Goal: Task Accomplishment & Management: Use online tool/utility

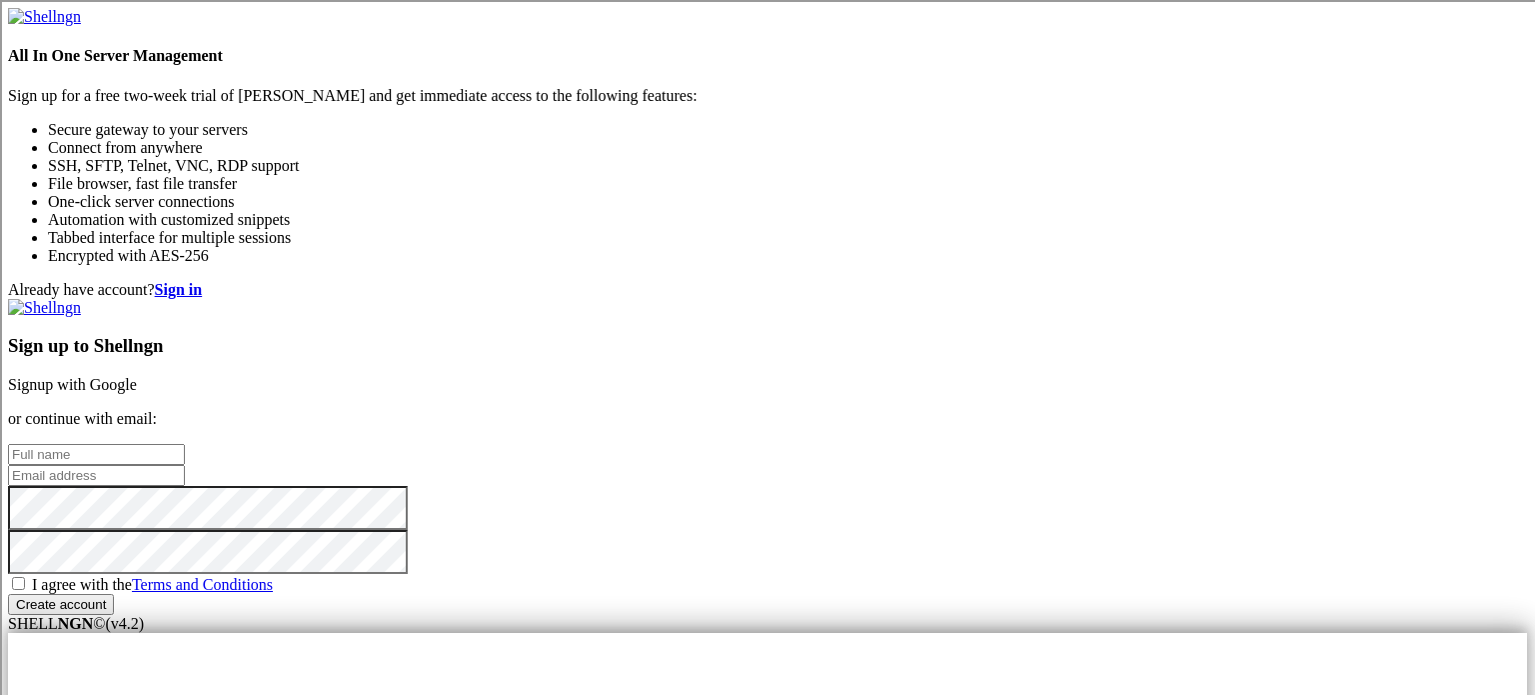
click at [137, 376] on link "Signup with Google" at bounding box center [72, 384] width 129 height 17
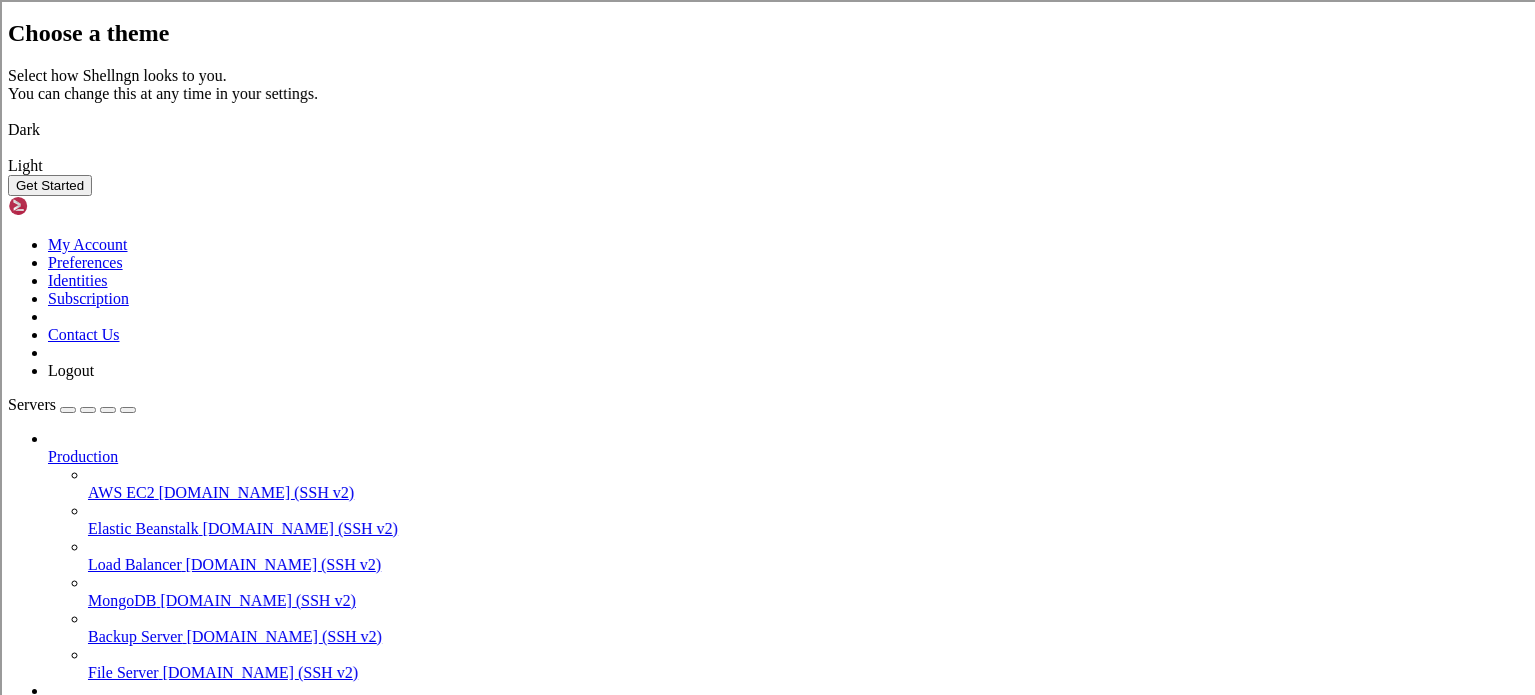
click at [8, 117] on img at bounding box center [8, 117] width 0 height 0
click at [92, 196] on button "Get Started" at bounding box center [50, 185] width 84 height 21
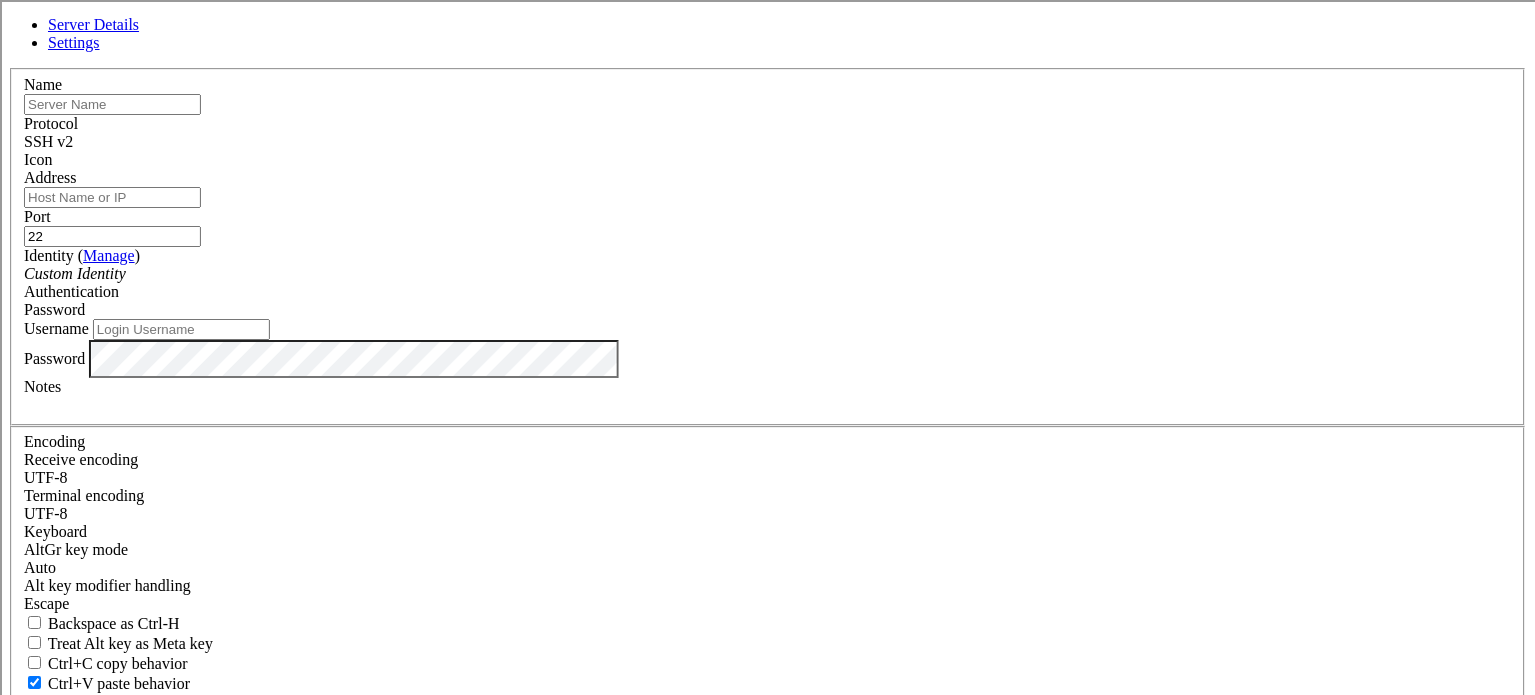
click at [201, 115] on input "text" at bounding box center [112, 104] width 177 height 21
type input "the main hub"
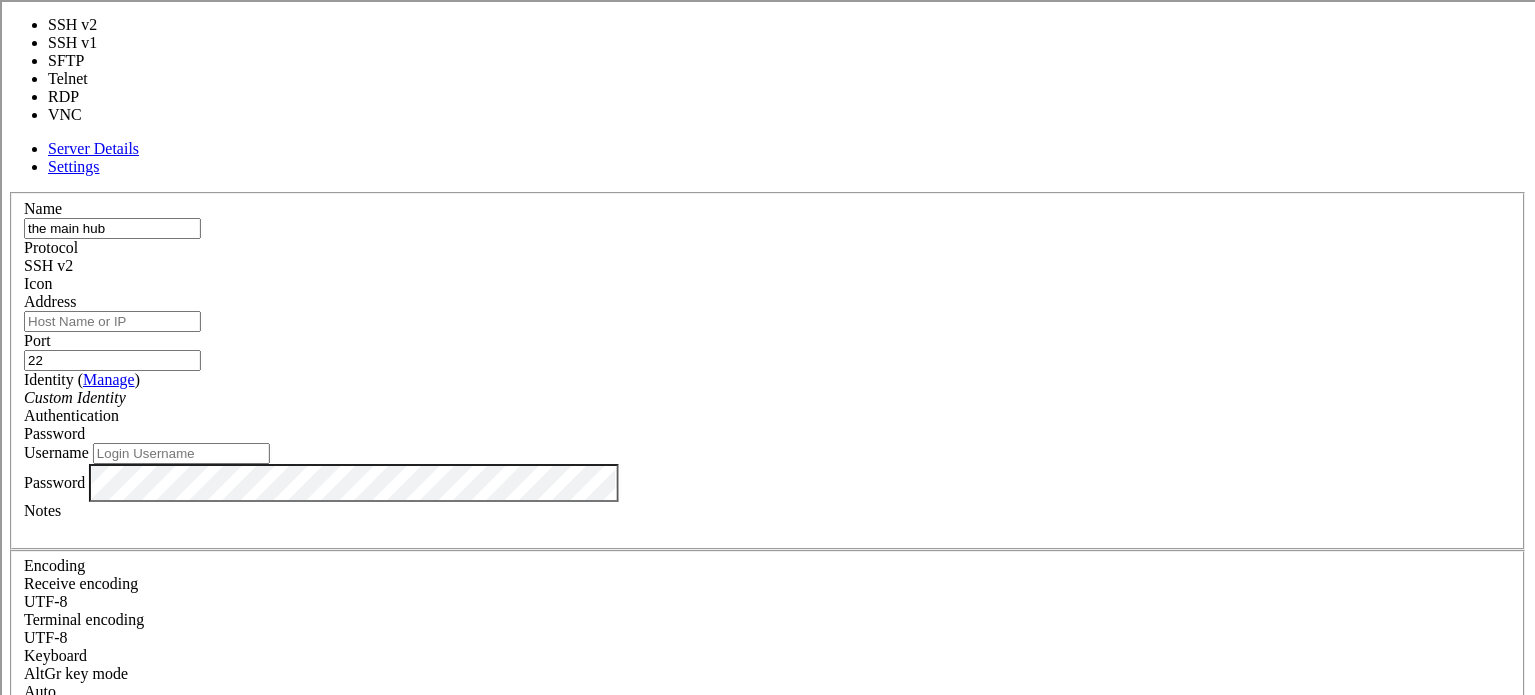
click at [914, 257] on div "SSH v2" at bounding box center [767, 266] width 1487 height 18
click at [907, 257] on div "SSH v2" at bounding box center [767, 266] width 1487 height 18
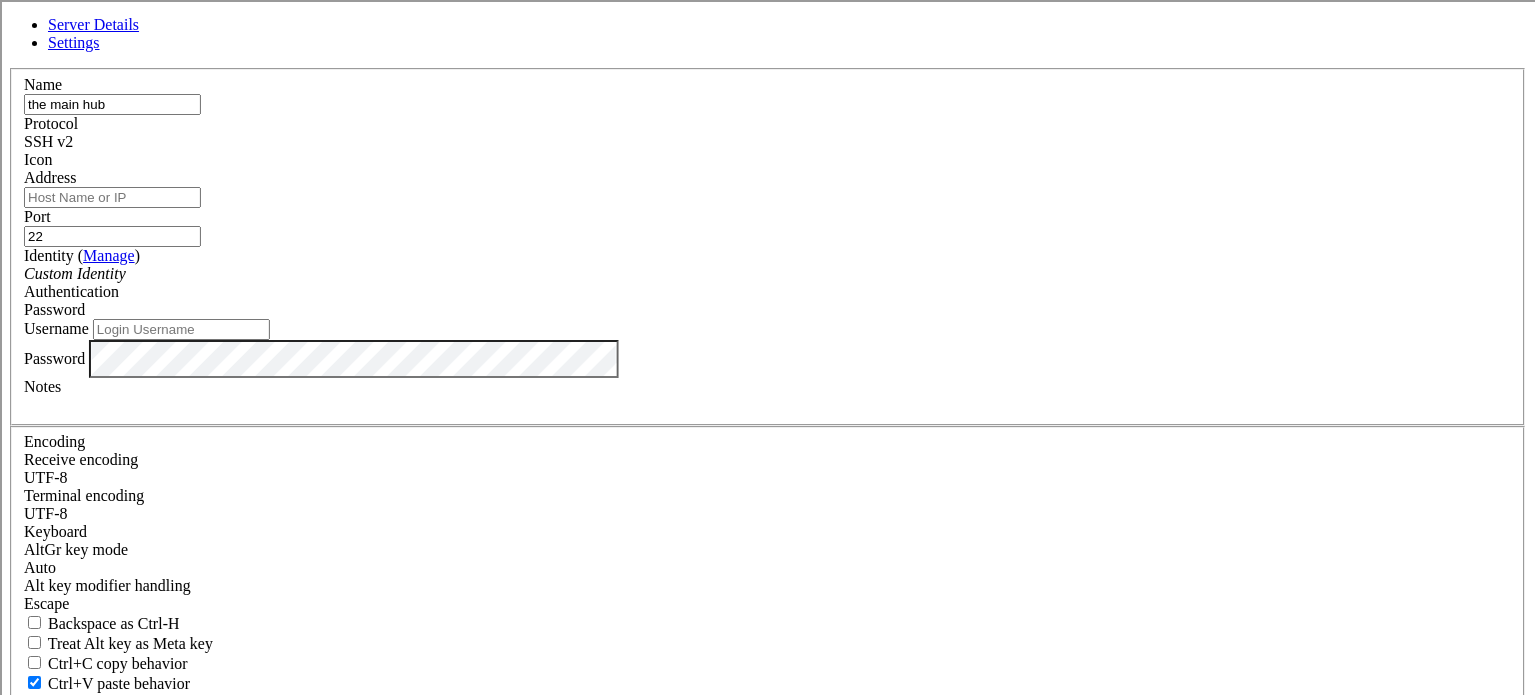
click at [201, 208] on input "Address" at bounding box center [112, 197] width 177 height 21
type input "[DOMAIN_NAME]"
click at [270, 340] on input "Username" at bounding box center [181, 329] width 177 height 21
type input "[PERSON_NAME]"
click at [705, 378] on div "Password" at bounding box center [767, 359] width 1487 height 38
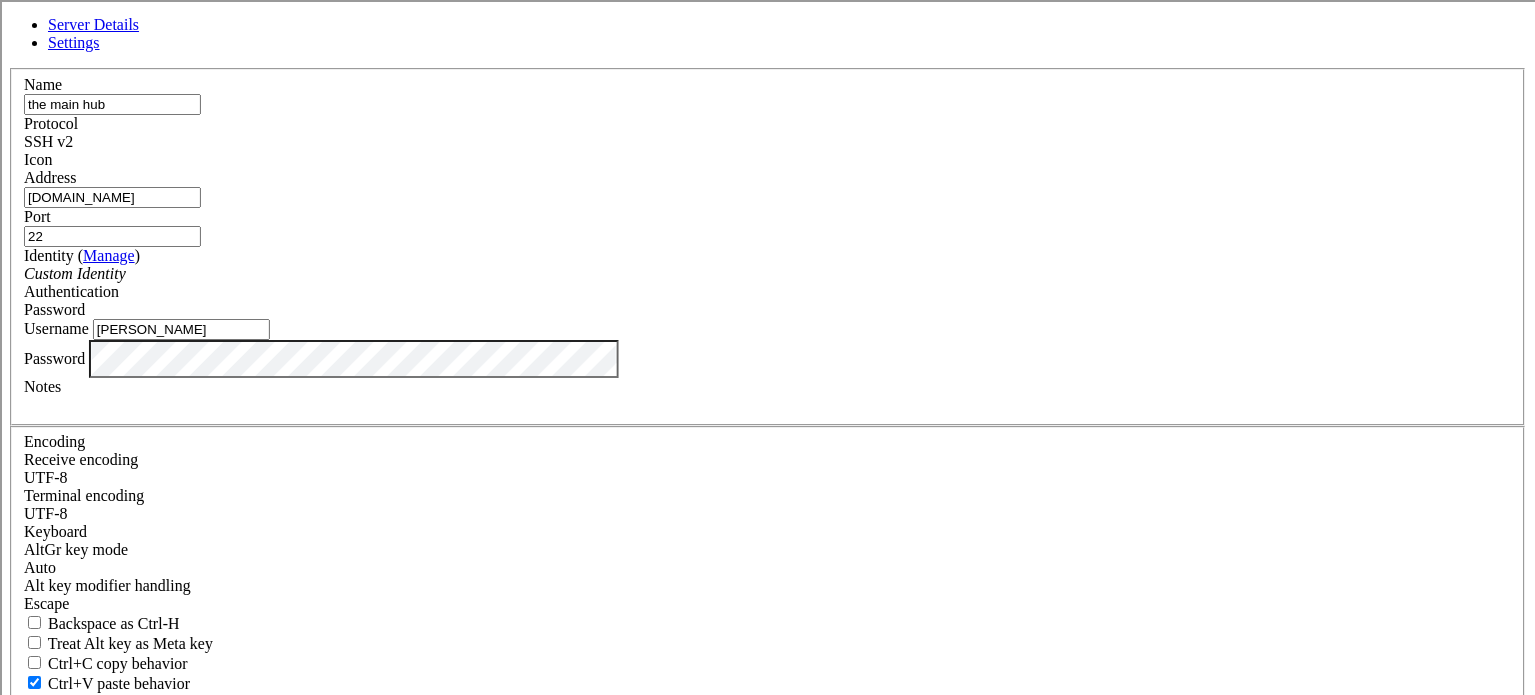
click at [734, 414] on div at bounding box center [767, 405] width 1487 height 18
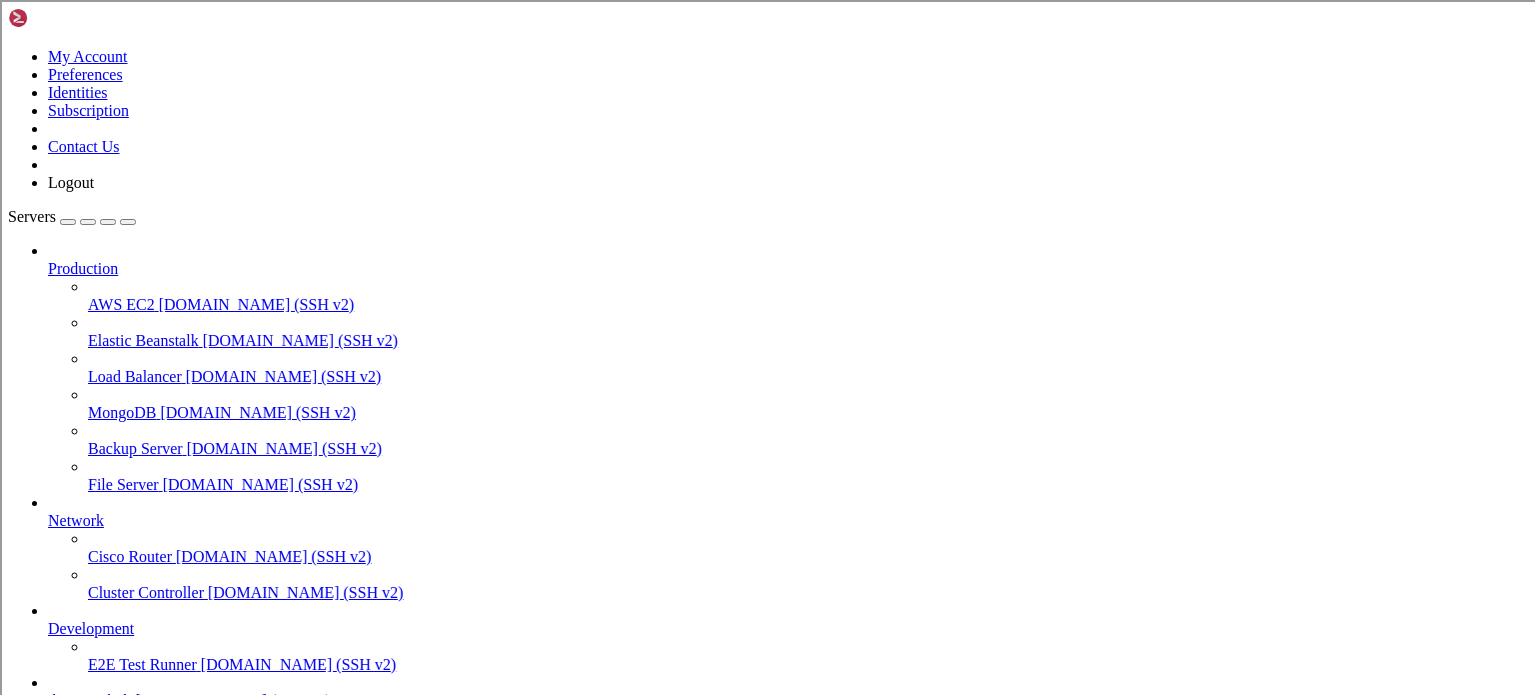
scroll to position [111, 0]
click at [132, 692] on span "the main hub" at bounding box center [90, 700] width 84 height 17
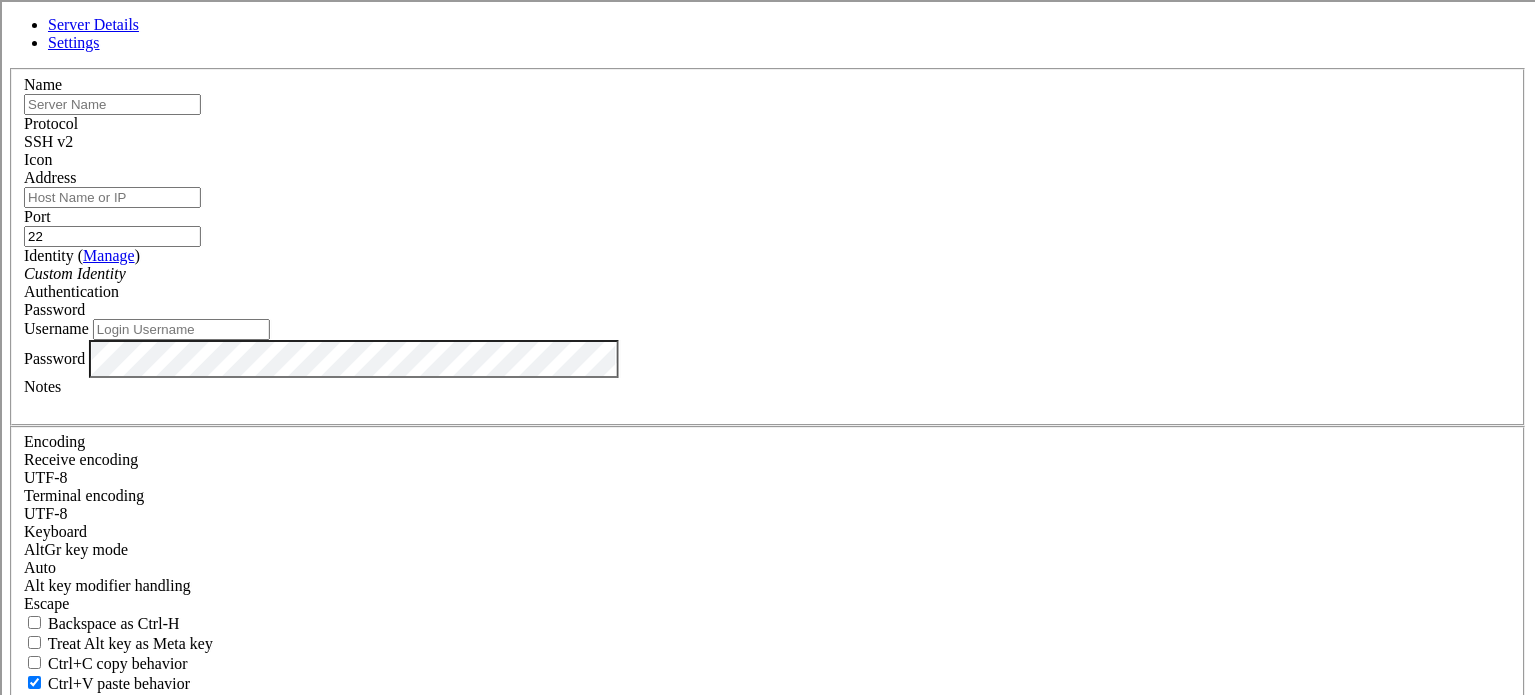
click at [201, 115] on input "text" at bounding box center [112, 104] width 177 height 21
click at [8, 68] on link at bounding box center [8, 68] width 0 height 0
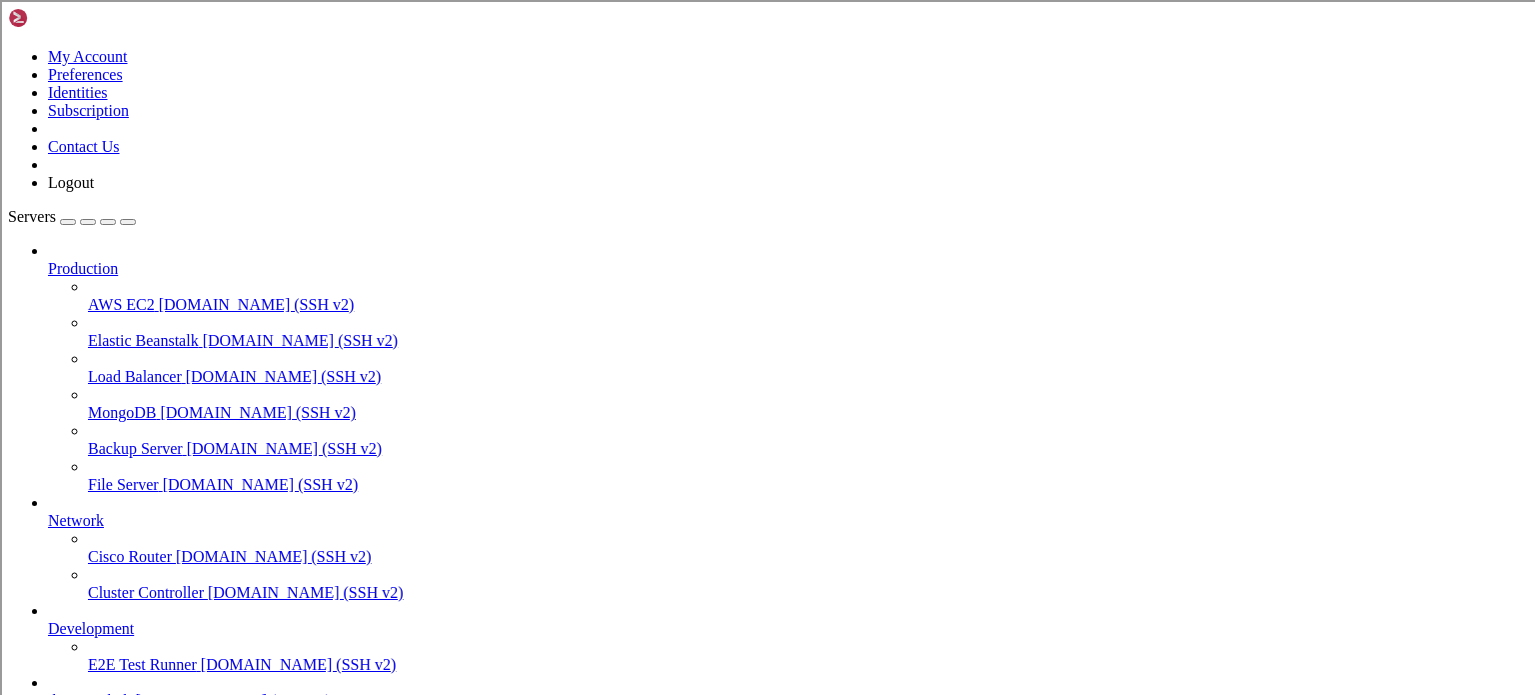
click at [201, 656] on span "[DOMAIN_NAME] (SSH v2)" at bounding box center [299, 664] width 196 height 17
click at [136, 584] on span "Cluster Controller" at bounding box center [146, 592] width 116 height 17
click at [176, 548] on span "[DOMAIN_NAME] (SSH v2)" at bounding box center [274, 556] width 196 height 17
click at [132, 692] on span "the main hub" at bounding box center [90, 700] width 84 height 17
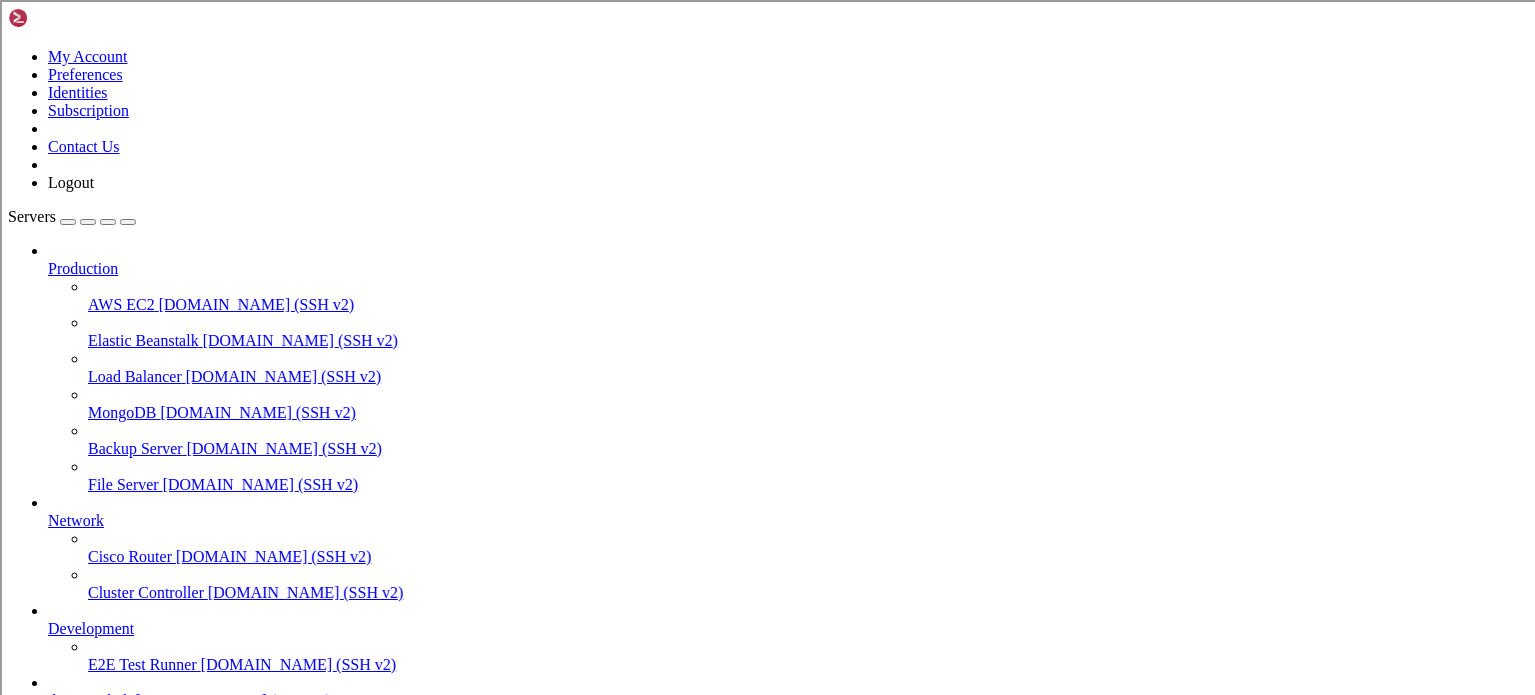
scroll to position [0, 0]
click at [132, 692] on span "the main hub" at bounding box center [90, 700] width 84 height 17
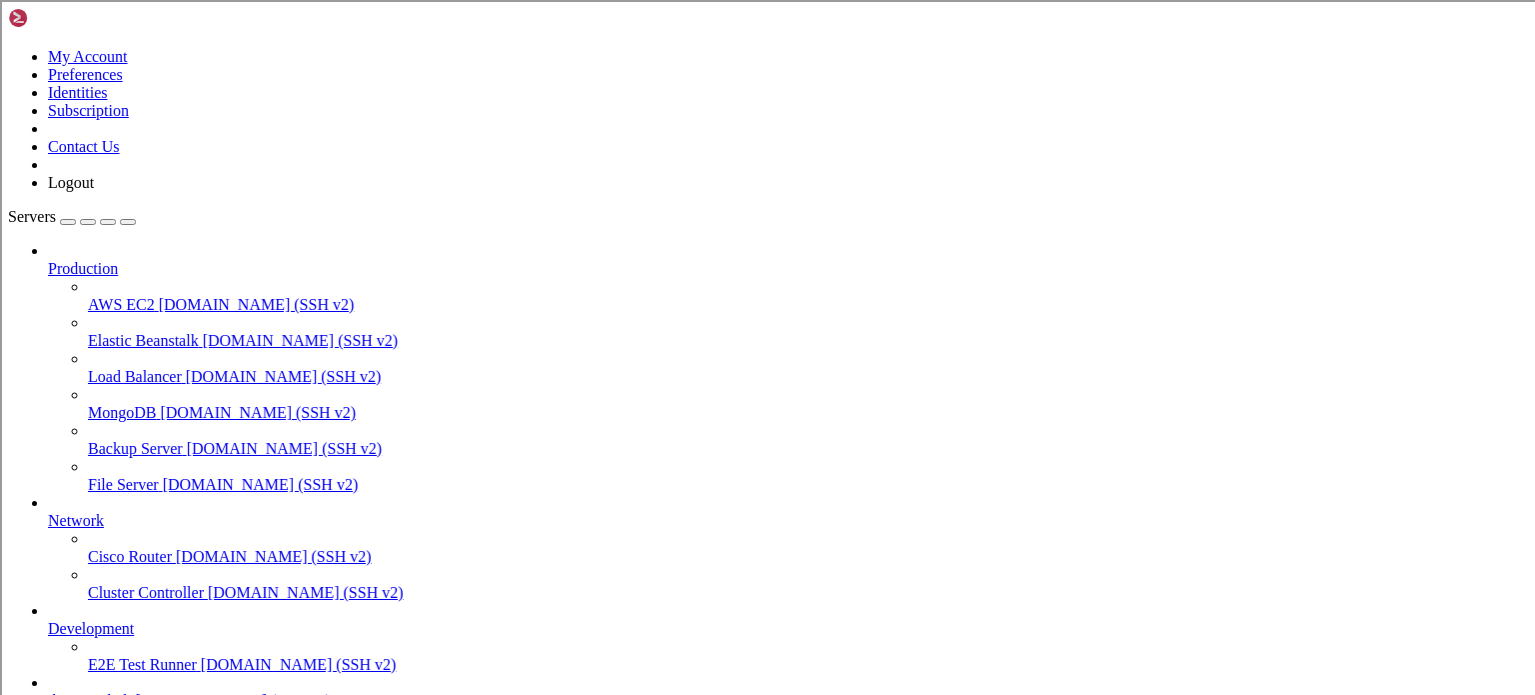
click at [207, 692] on span "[DOMAIN_NAME] (SSH v2)" at bounding box center [234, 700] width 196 height 17
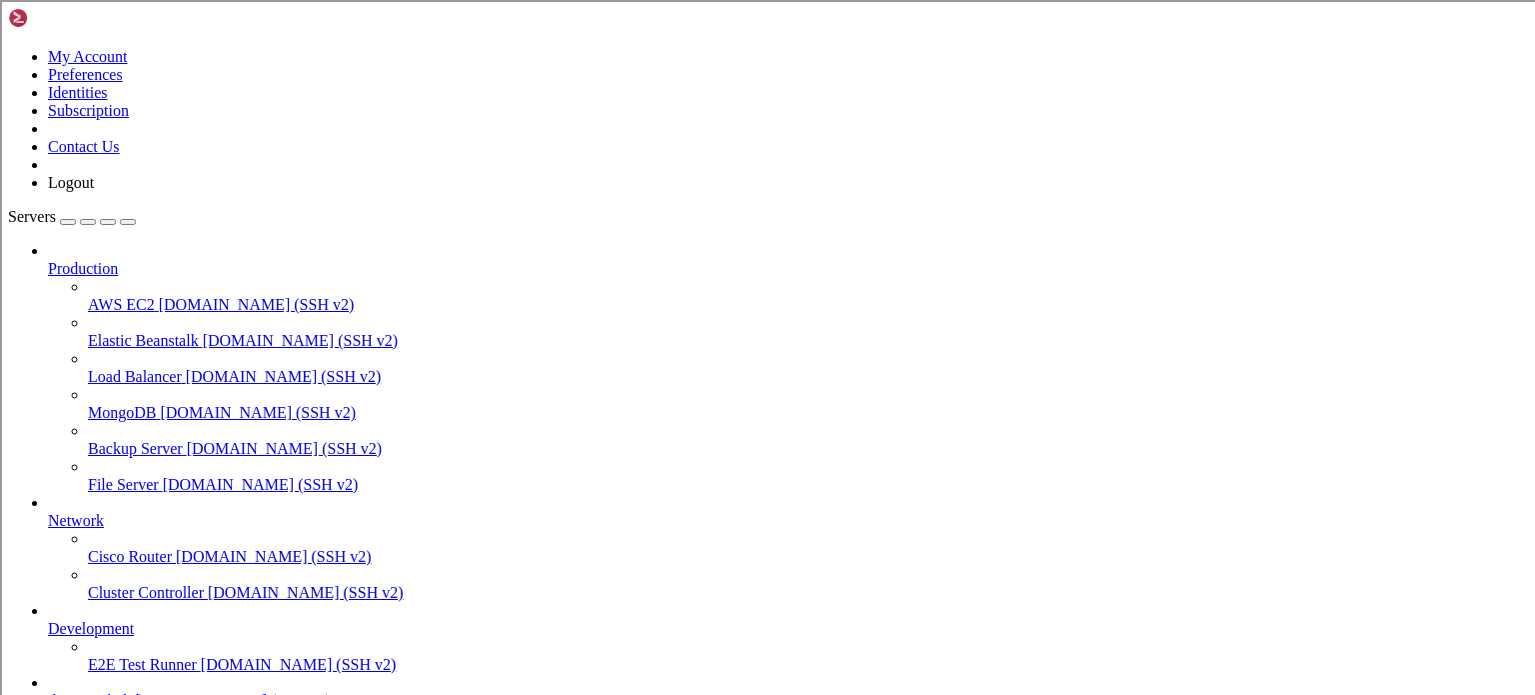
scroll to position [0, 0]
click at [201, 656] on span "[DOMAIN_NAME] (SSH v2)" at bounding box center [299, 664] width 196 height 17
click at [149, 476] on span "File Server" at bounding box center [123, 484] width 71 height 17
